Goal: Task Accomplishment & Management: Manage account settings

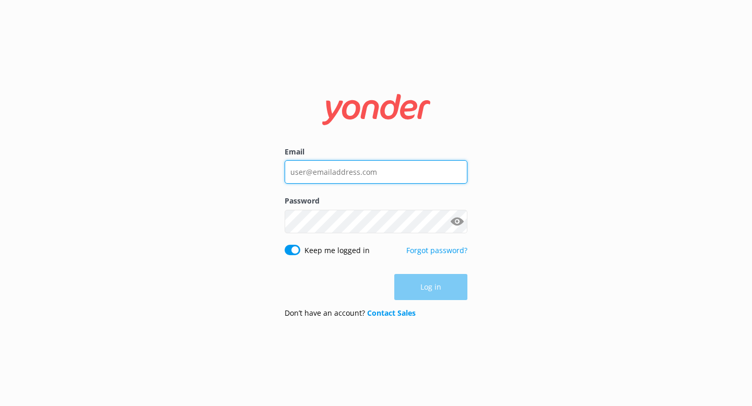
type input "kelsea@paddlepub.com"
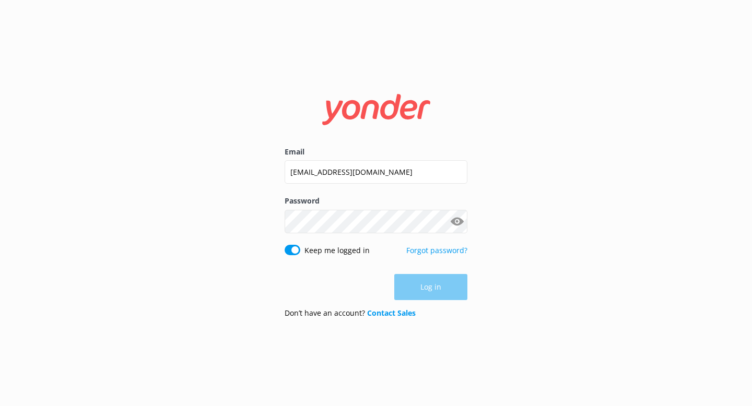
click at [438, 290] on div "Log in" at bounding box center [376, 287] width 183 height 26
click at [438, 289] on button "Log in" at bounding box center [430, 288] width 73 height 26
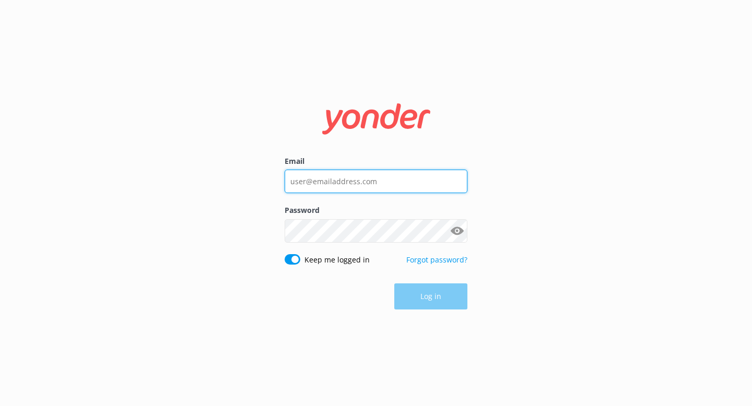
type input "kelsea@paddlepub.com"
click at [445, 296] on div "Log in" at bounding box center [376, 297] width 183 height 26
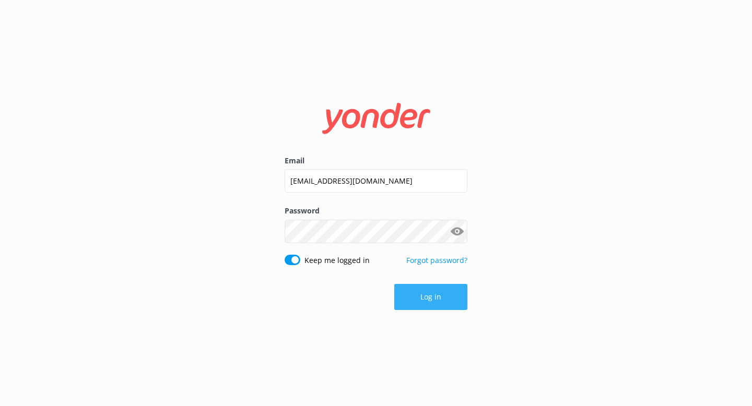
click at [430, 298] on button "Log in" at bounding box center [430, 297] width 73 height 26
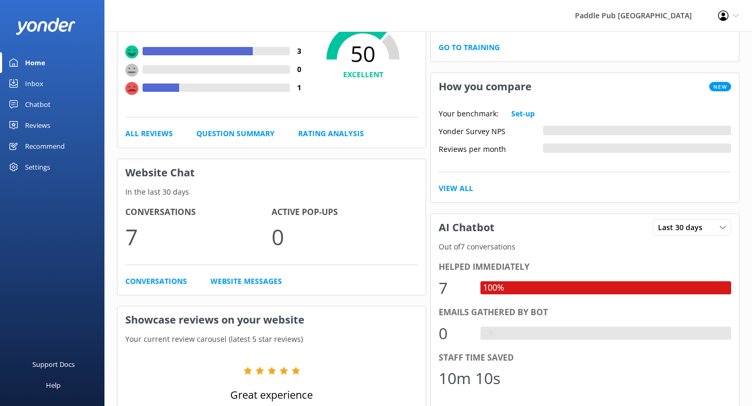
scroll to position [124, 0]
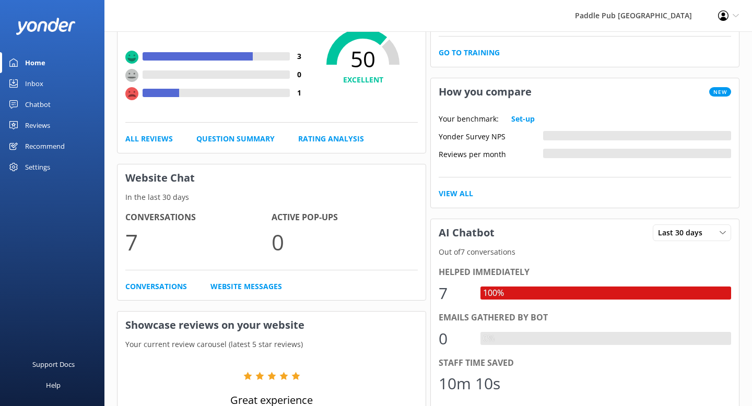
click at [51, 126] on link "Reviews" at bounding box center [52, 125] width 104 height 21
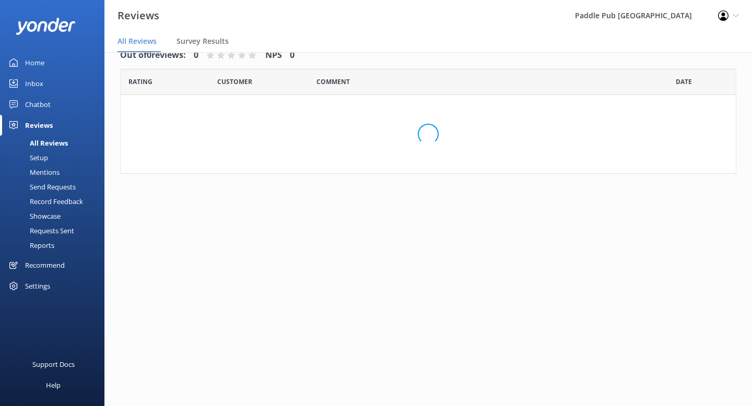
scroll to position [21, 0]
